Goal: Information Seeking & Learning: Learn about a topic

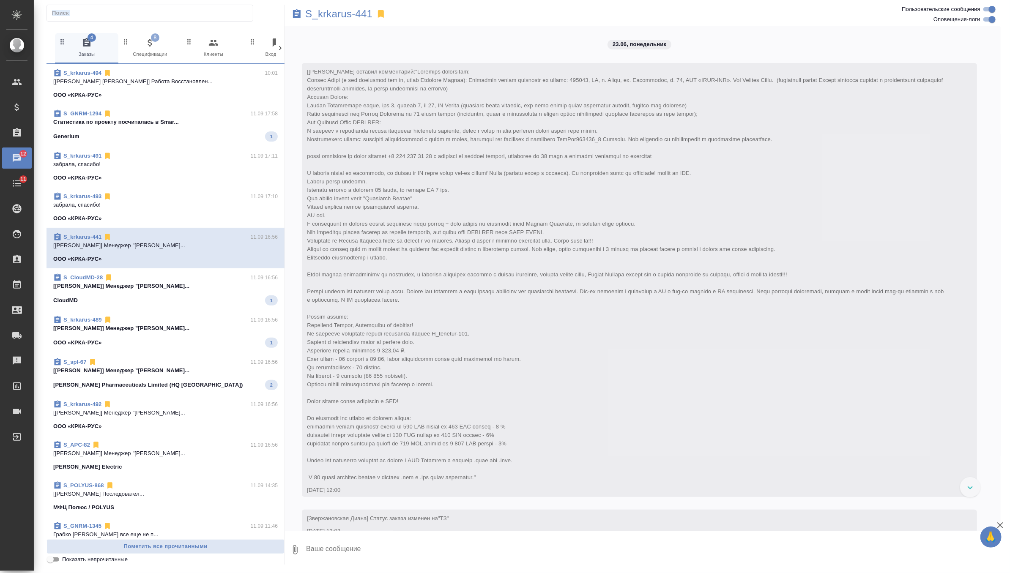
scroll to position [14011, 0]
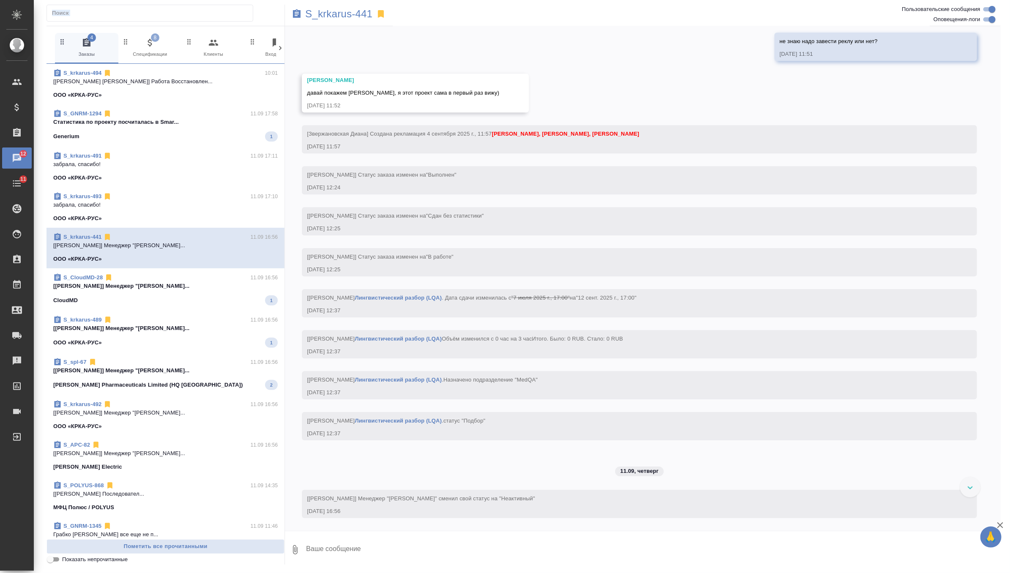
click at [202, 367] on p "[[PERSON_NAME]] Менеджер "[PERSON_NAME]..." at bounding box center [165, 371] width 225 height 8
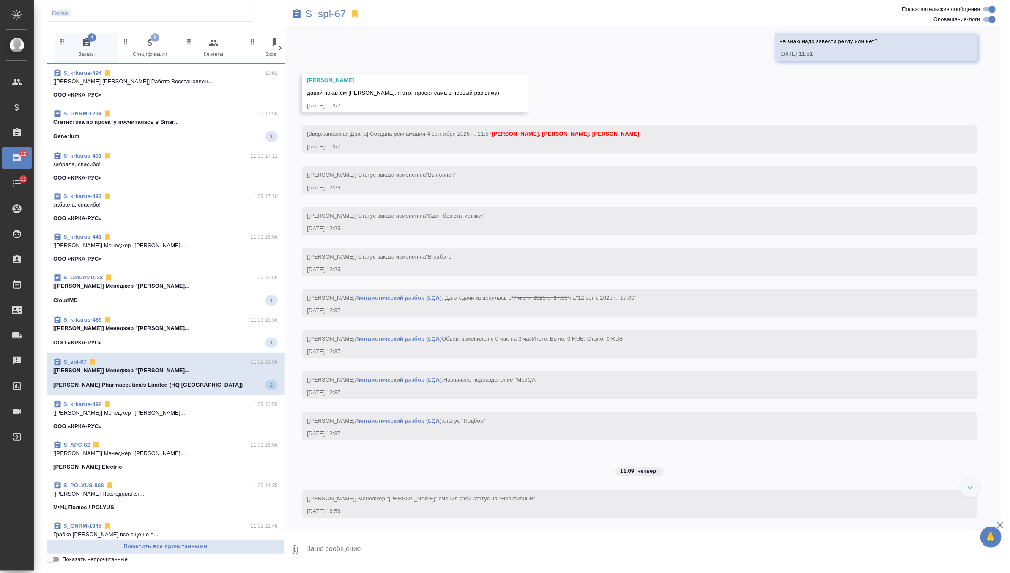
scroll to position [487, 0]
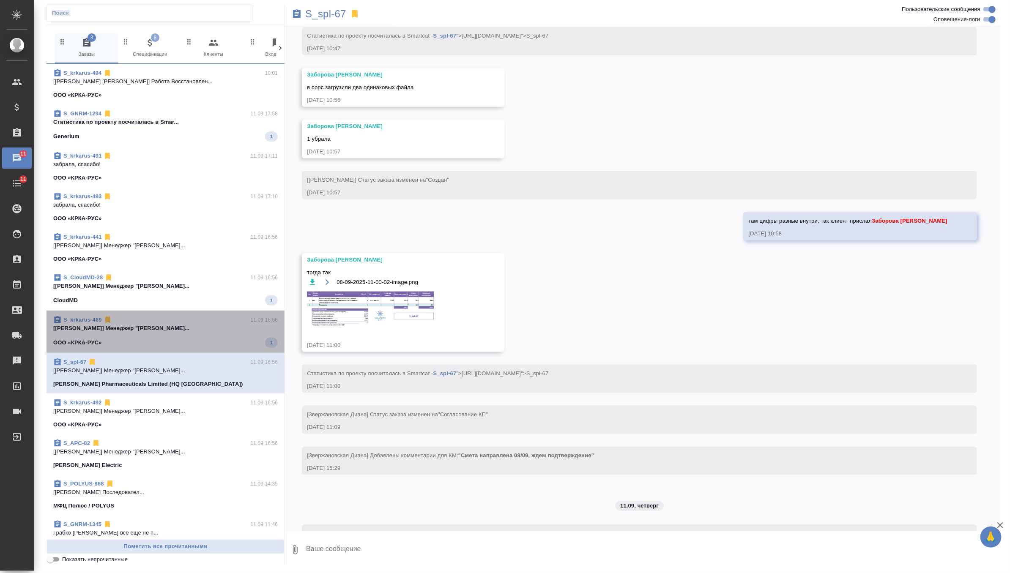
click at [237, 331] on p "[[PERSON_NAME]] Менеджер "[PERSON_NAME]..." at bounding box center [165, 328] width 225 height 8
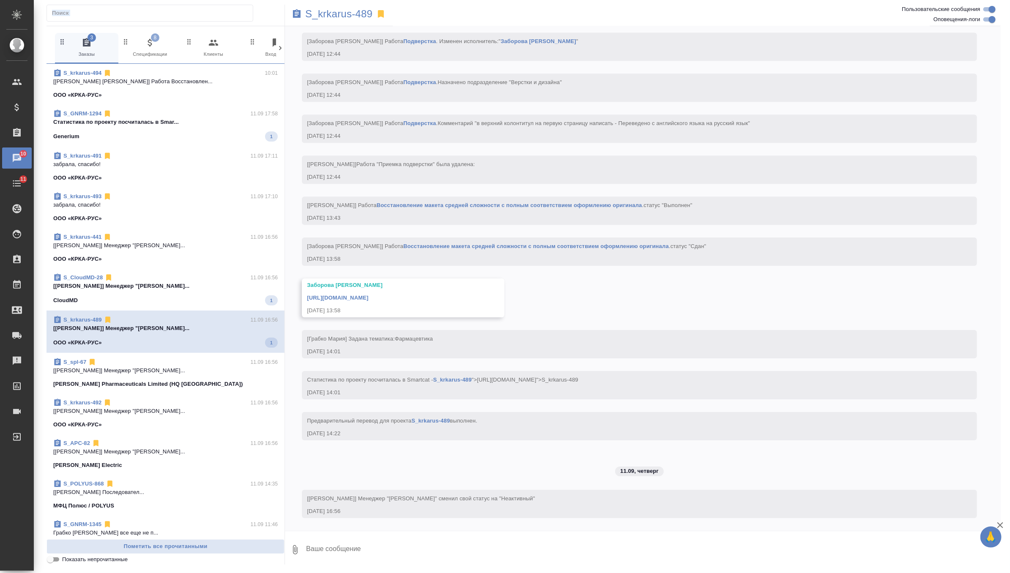
scroll to position [3713, 0]
click at [245, 295] on span "S_CloudMD-28 11.09 16:56 [[PERSON_NAME]] Менеджер "[PERSON_NAME]... CloudMD 1" at bounding box center [165, 290] width 225 height 32
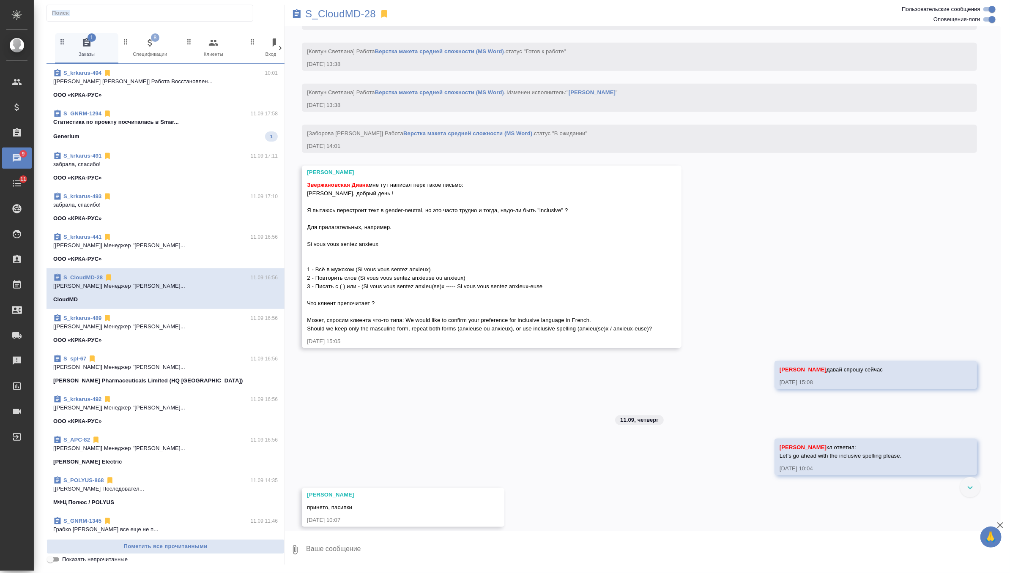
scroll to position [2518, 0]
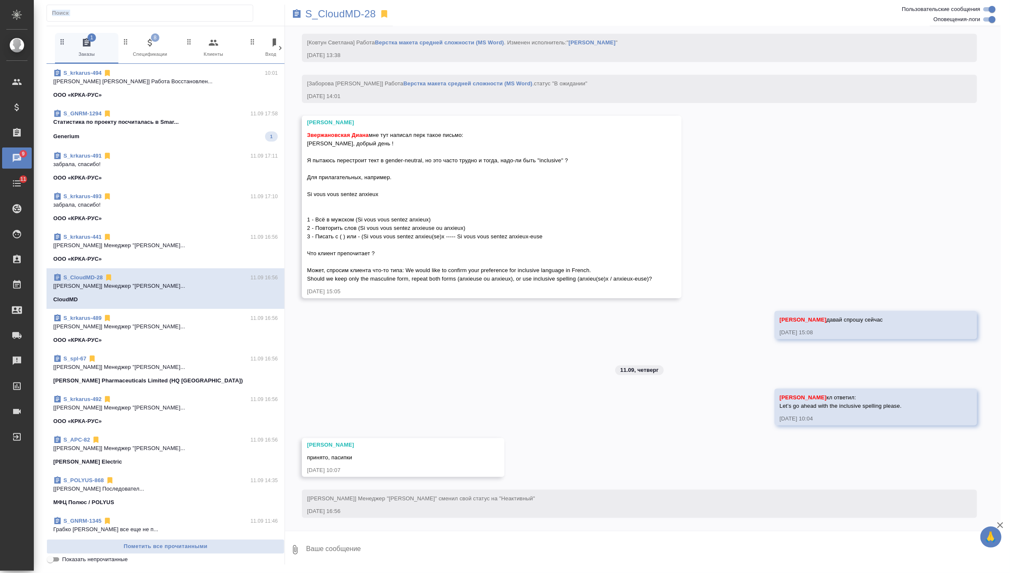
click at [247, 125] on p "Cтатистика по проекту посчиталась в Smar..." at bounding box center [165, 122] width 225 height 8
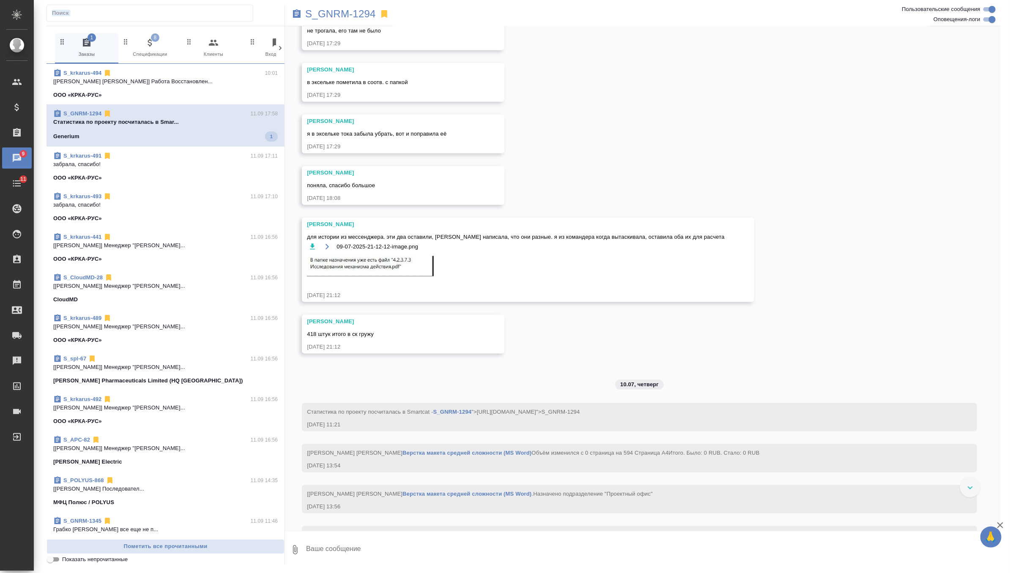
click at [126, 159] on div "S_krkarus-491 11.09 17:11" at bounding box center [165, 156] width 225 height 8
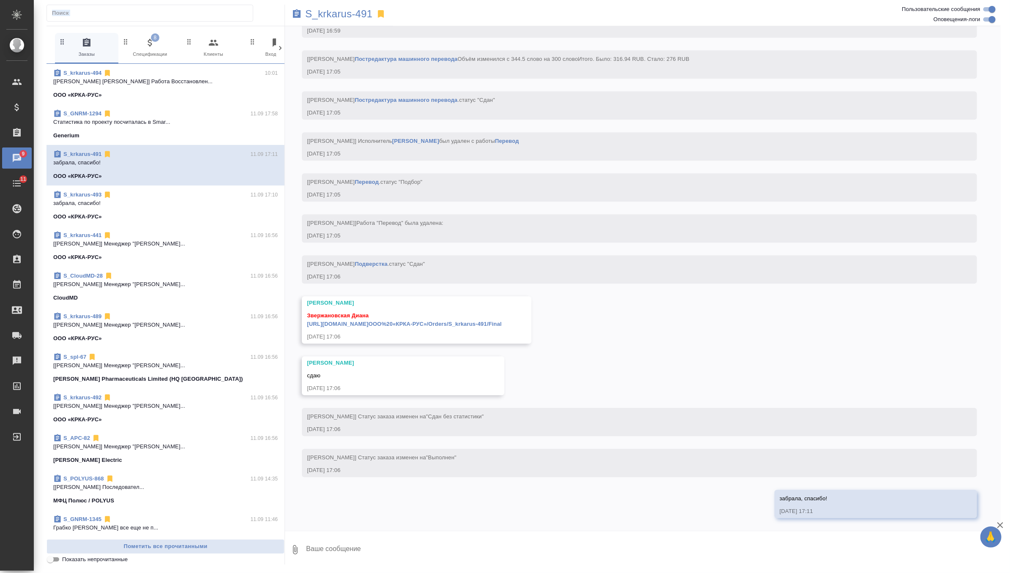
scroll to position [3410, 0]
click at [375, 324] on link "[URL][DOMAIN_NAME]ООО%20«КРКА-РУС»/Orders/S_krkarus-491/Final" at bounding box center [404, 324] width 194 height 6
click at [156, 39] on span "8" at bounding box center [155, 37] width 8 height 8
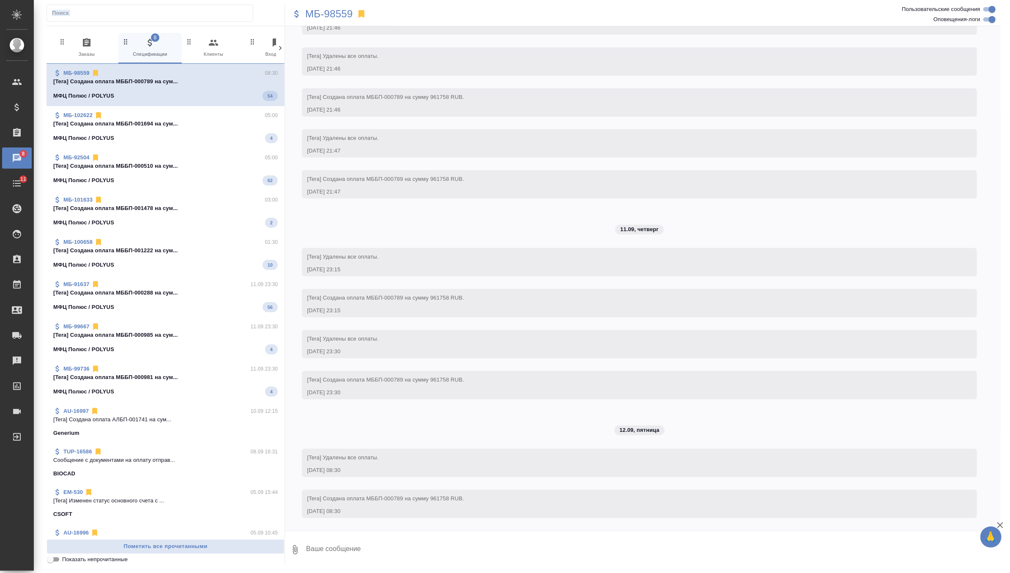
scroll to position [2172, 0]
click at [197, 546] on span "Пометить все прочитанными" at bounding box center [165, 547] width 229 height 10
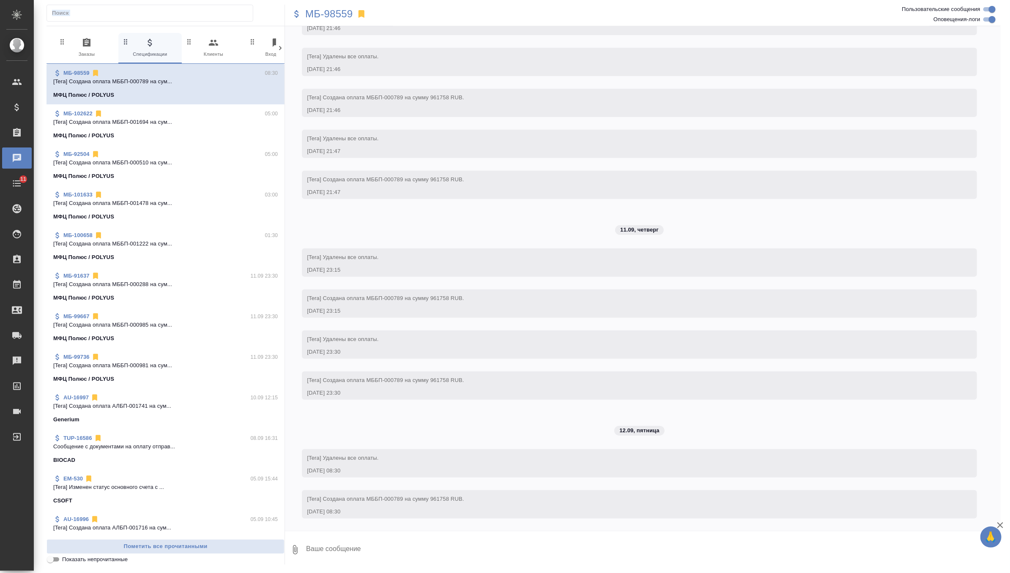
click at [91, 42] on icon "button" at bounding box center [87, 43] width 10 height 10
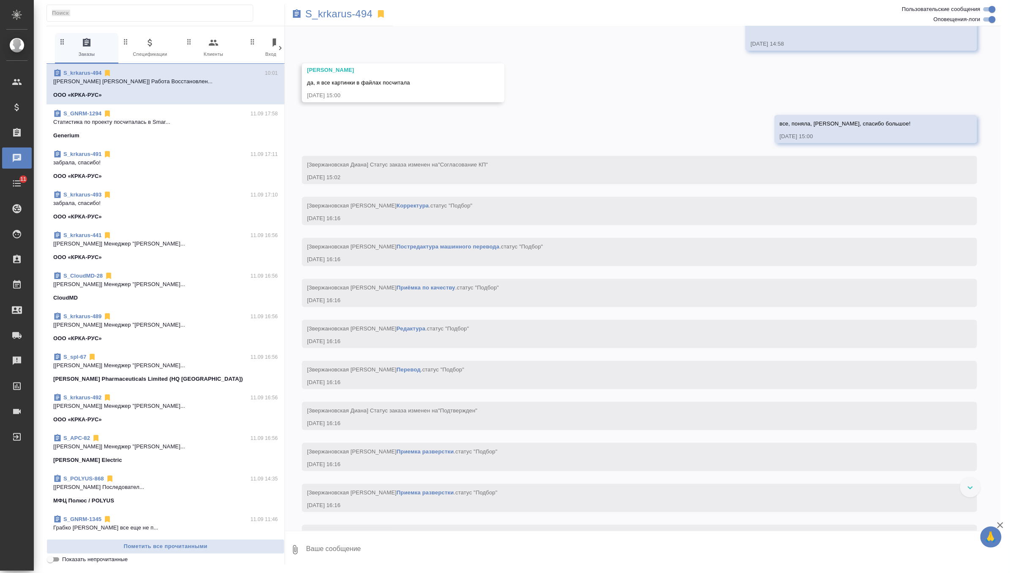
scroll to position [2239, 0]
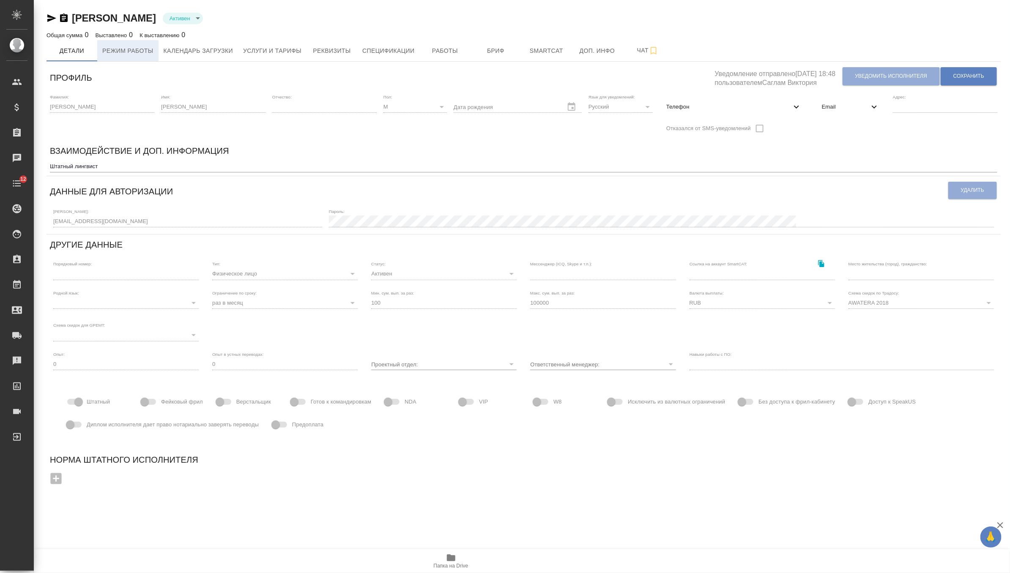
click at [137, 52] on span "Режим работы" at bounding box center [127, 51] width 51 height 11
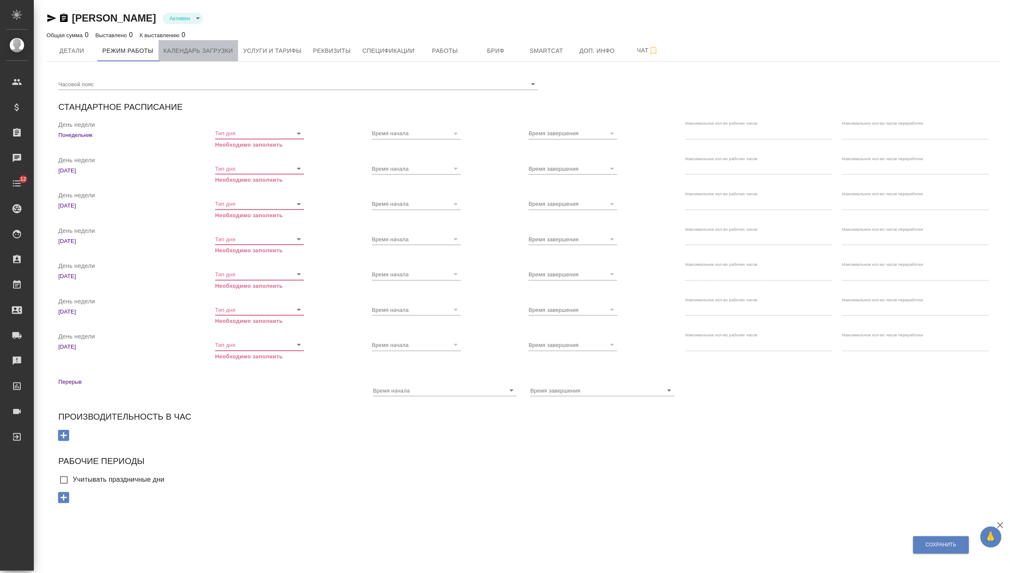
click at [224, 42] on button "Календарь загрузки" at bounding box center [199, 50] width 80 height 21
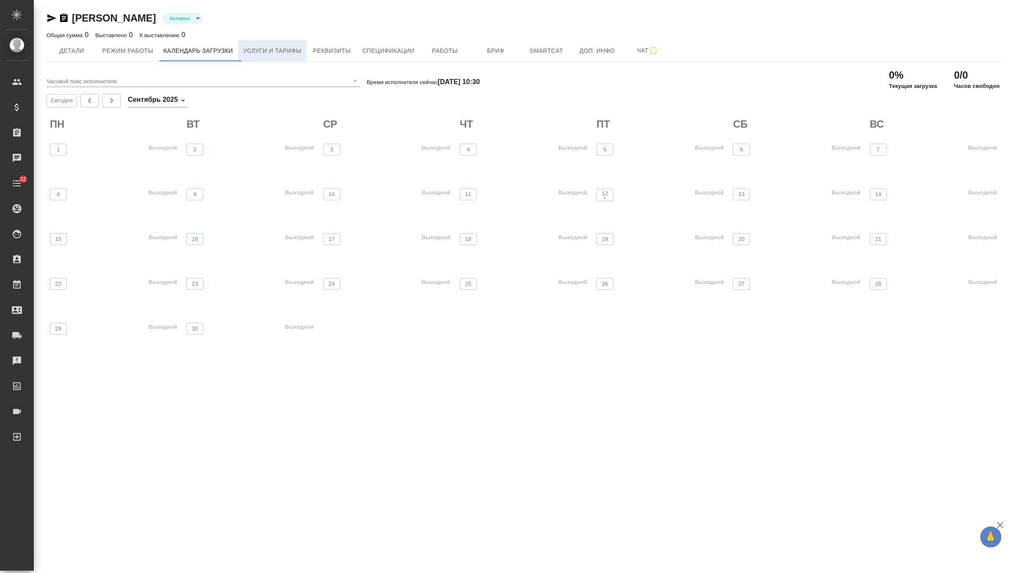
click at [276, 51] on span "Услуги и тарифы" at bounding box center [272, 51] width 58 height 11
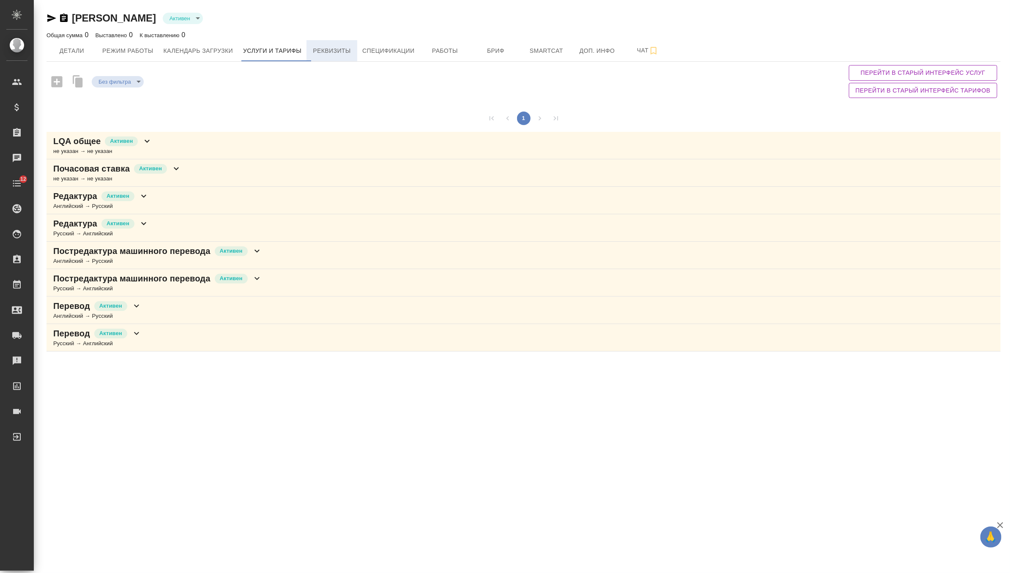
click at [340, 44] on button "Реквизиты" at bounding box center [332, 50] width 51 height 21
select select "10"
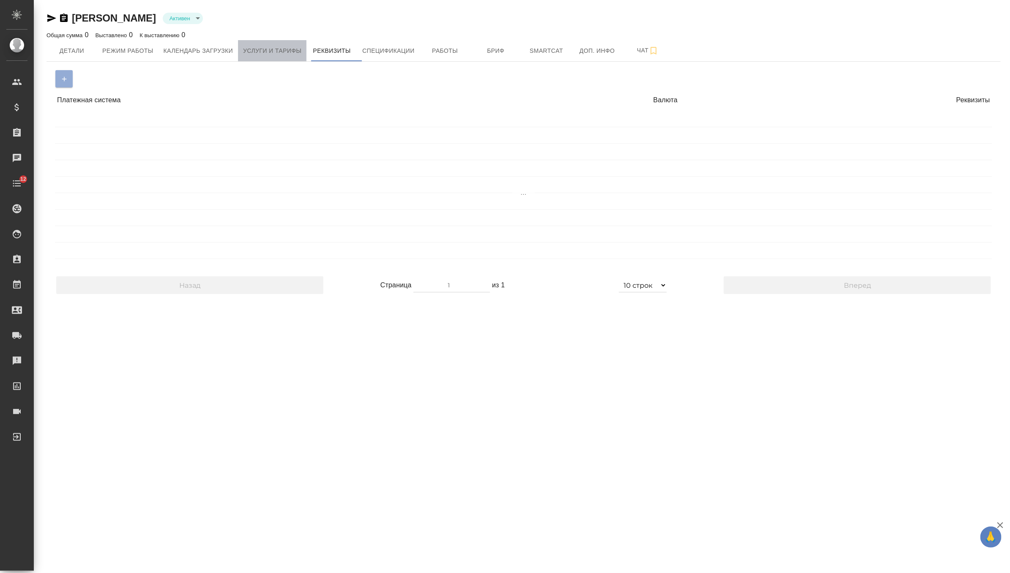
click at [266, 49] on span "Услуги и тарифы" at bounding box center [272, 51] width 58 height 11
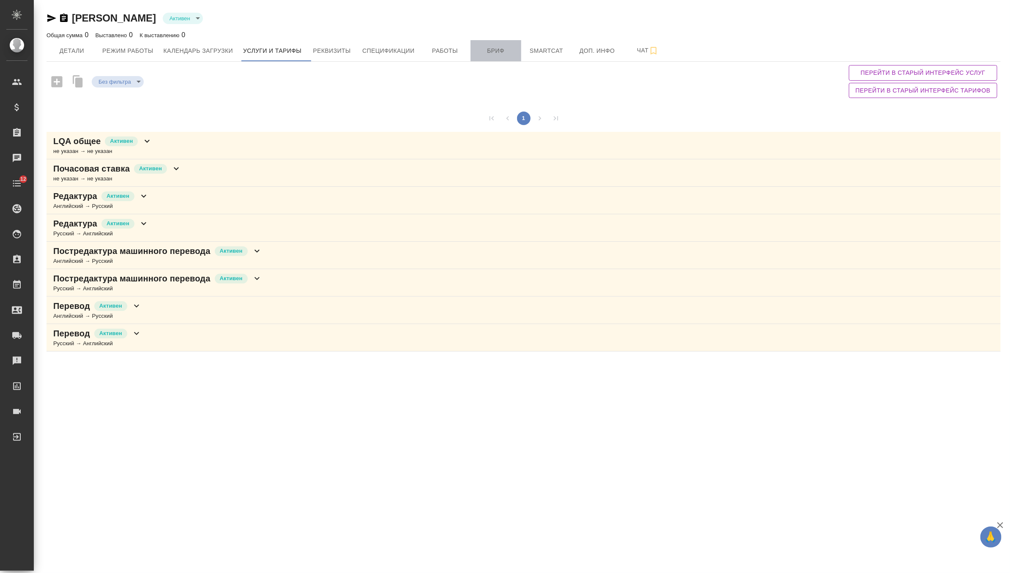
click at [491, 48] on span "Бриф" at bounding box center [496, 51] width 41 height 11
